Goal: Task Accomplishment & Management: Complete application form

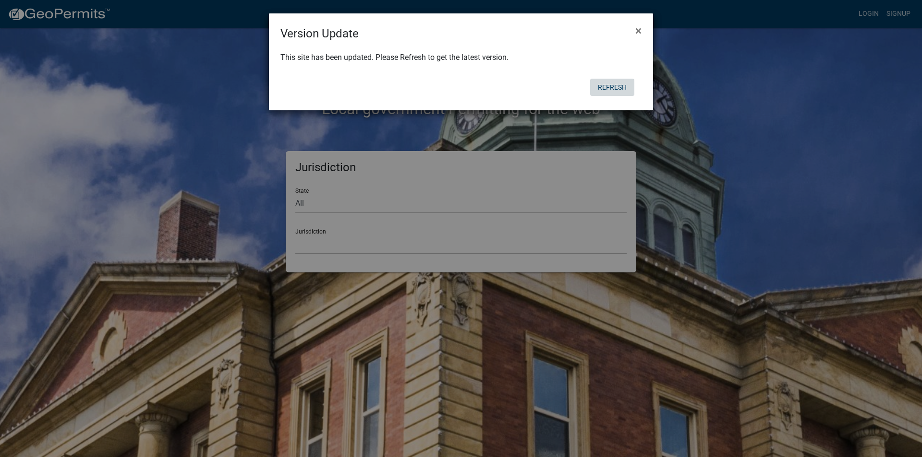
click at [603, 85] on button "Refresh" at bounding box center [612, 87] width 44 height 17
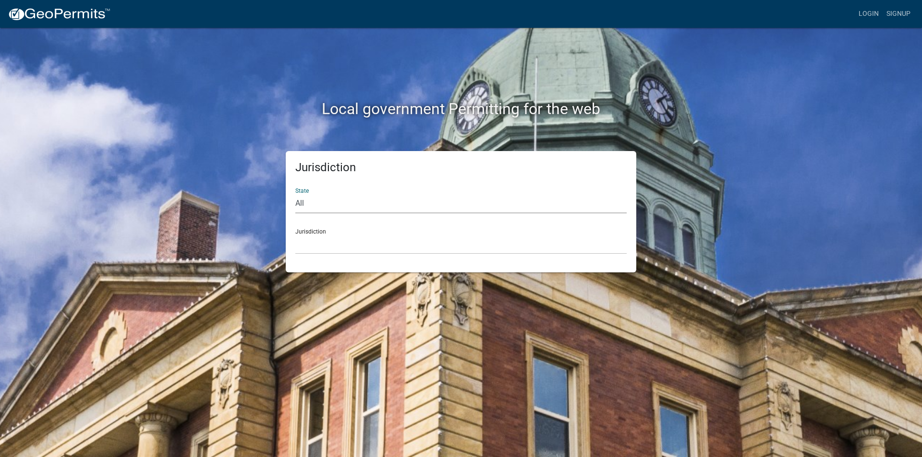
click at [330, 203] on select "All [US_STATE] [US_STATE] [US_STATE] [US_STATE] [US_STATE] [US_STATE] [US_STATE…" at bounding box center [460, 204] width 331 height 20
select select "[US_STATE]"
click at [295, 194] on select "All [US_STATE] [US_STATE] [US_STATE] [US_STATE] [US_STATE] [US_STATE] [US_STATE…" at bounding box center [460, 204] width 331 height 20
click at [339, 237] on select "[GEOGRAPHIC_DATA], [US_STATE][PERSON_NAME][GEOGRAPHIC_DATA], [US_STATE][PERSON_…" at bounding box center [460, 245] width 331 height 20
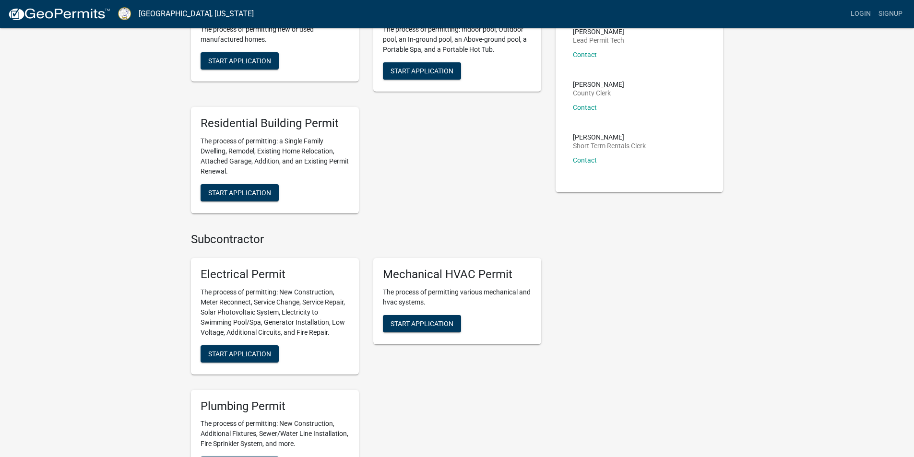
scroll to position [192, 0]
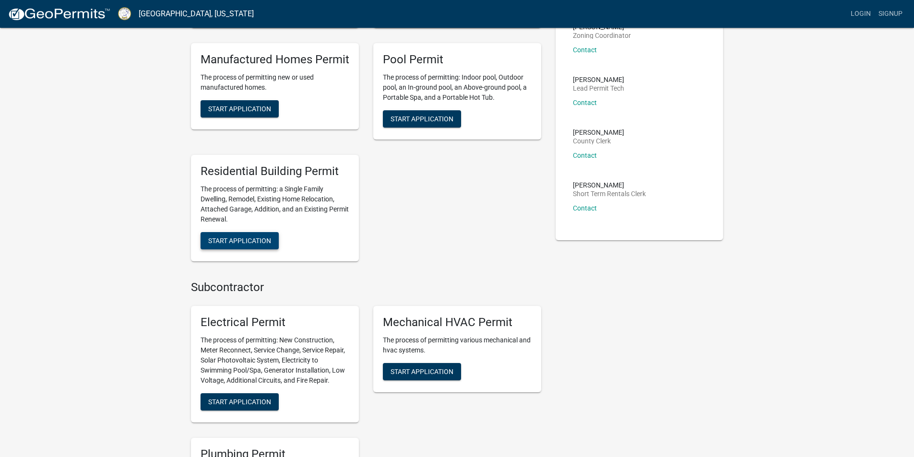
click at [245, 238] on span "Start Application" at bounding box center [239, 241] width 63 height 8
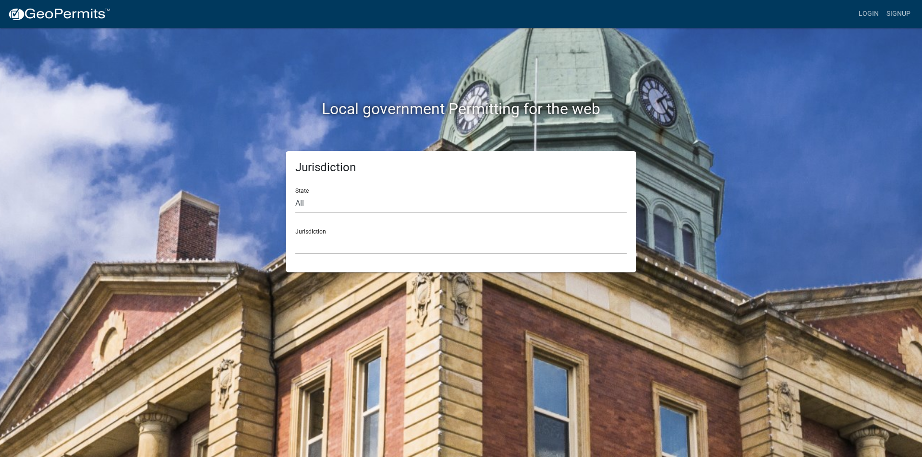
click at [846, 53] on div "Local government Permitting for the web Jurisdiction State All [US_STATE] [US_S…" at bounding box center [461, 228] width 922 height 457
click at [861, 10] on link "Login" at bounding box center [868, 14] width 28 height 18
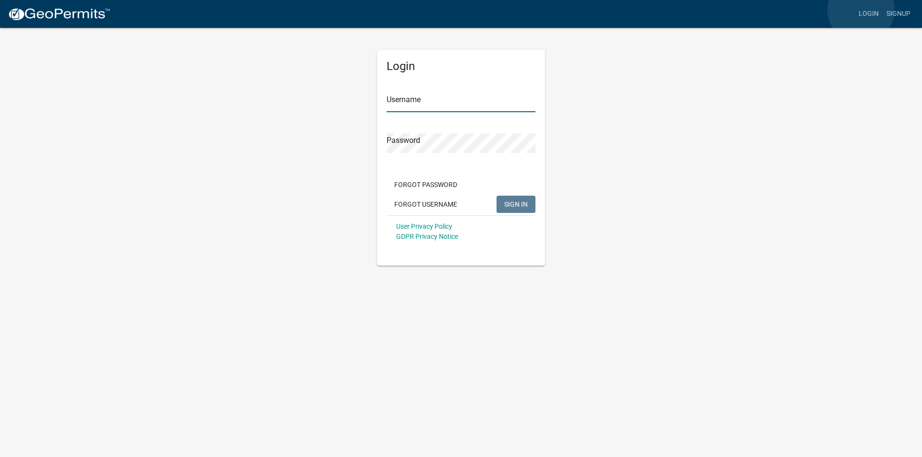
type input "ANDYG"
click at [861, 10] on link "Login" at bounding box center [868, 14] width 28 height 18
type input "ANDYG"
click at [681, 136] on div "Login Username ANDYG Password Forgot Password Forgot Username SIGN IN User Priv…" at bounding box center [460, 146] width 547 height 239
click at [522, 202] on span "SIGN IN" at bounding box center [516, 204] width 24 height 8
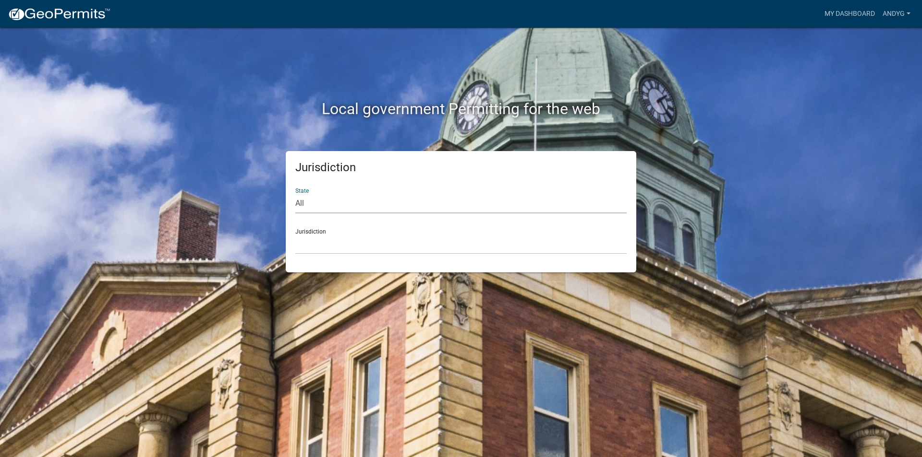
click at [346, 195] on select "All [US_STATE] [US_STATE] [US_STATE] [US_STATE] [US_STATE] [US_STATE] [US_STATE…" at bounding box center [460, 204] width 331 height 20
select select "[US_STATE]"
click at [295, 194] on select "All [US_STATE] [US_STATE] [US_STATE] [US_STATE] [US_STATE] [US_STATE] [US_STATE…" at bounding box center [460, 204] width 331 height 20
click at [320, 239] on select "[GEOGRAPHIC_DATA], [US_STATE][PERSON_NAME][GEOGRAPHIC_DATA], [US_STATE][PERSON_…" at bounding box center [460, 245] width 331 height 20
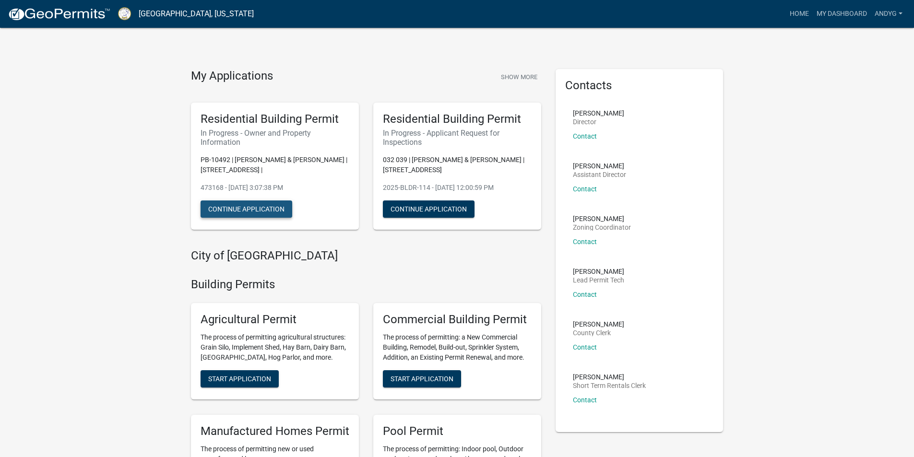
click at [268, 205] on button "Continue Application" at bounding box center [247, 209] width 92 height 17
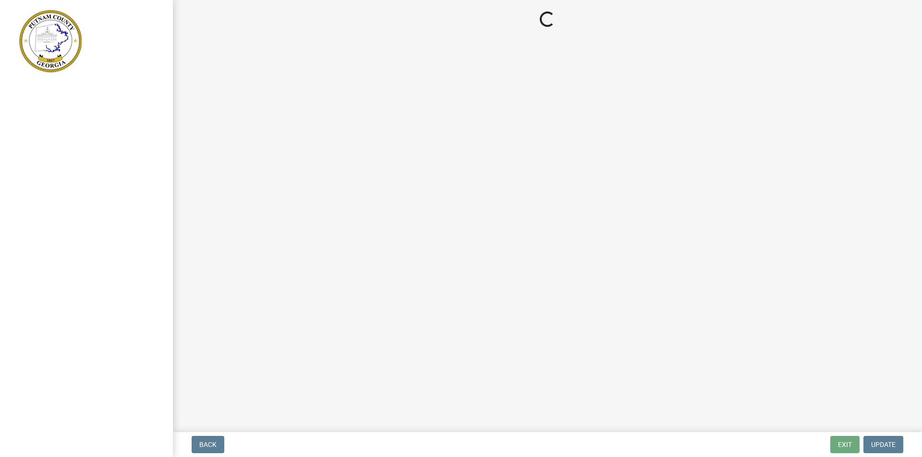
select select "78bfdc44-73ff-456e-a557-d4c99b9c08be"
select select "83394b22-4a11-496c-8e5c-75ade2e72faf"
select select "ece5c1a9-df30-4702-9587-5deee23533b7"
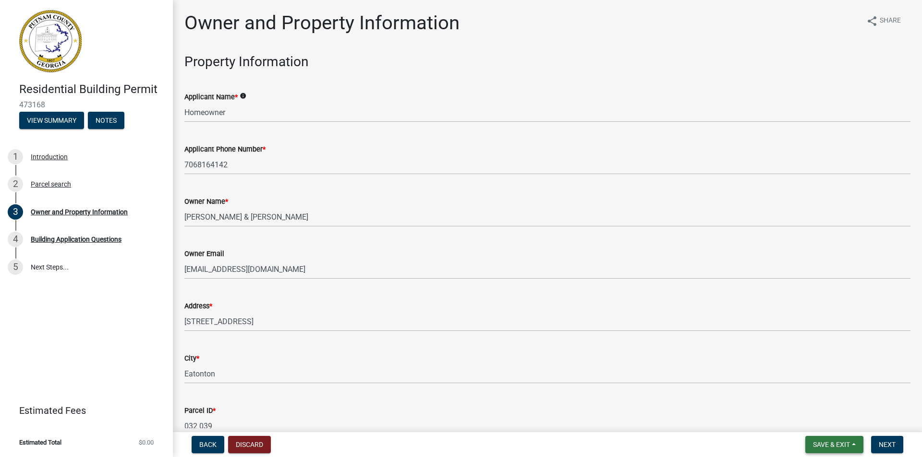
click at [825, 444] on span "Save & Exit" at bounding box center [831, 445] width 37 height 8
click at [815, 420] on button "Save & Exit" at bounding box center [824, 419] width 77 height 23
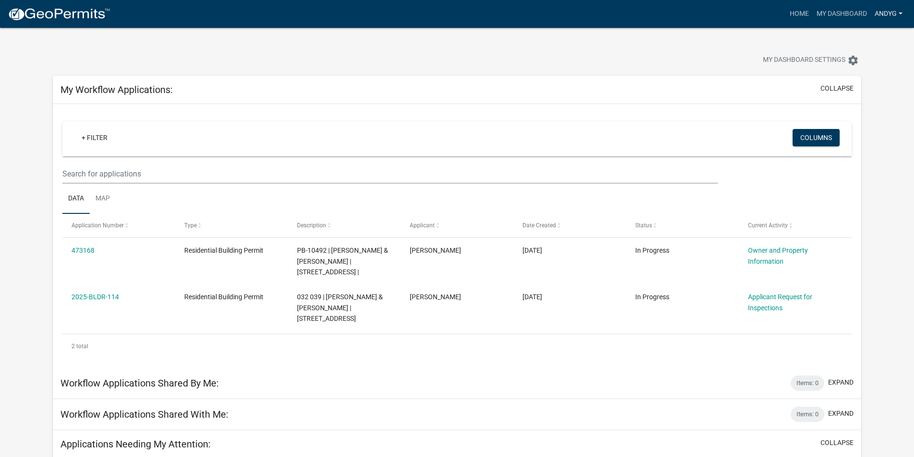
click at [899, 12] on link "ANDYG" at bounding box center [889, 14] width 36 height 18
click at [865, 68] on link "Logout" at bounding box center [868, 70] width 77 height 23
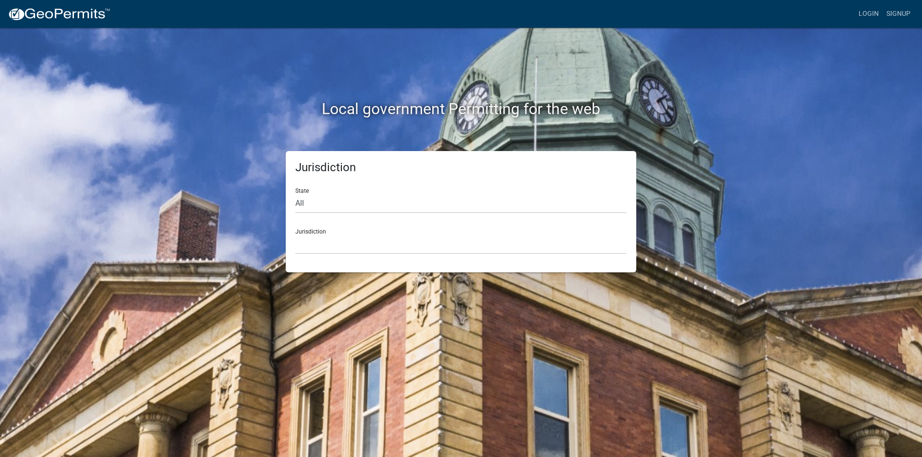
click at [752, 118] on div "Local government Permitting for the web Jurisdiction State All [US_STATE] [US_S…" at bounding box center [461, 228] width 922 height 457
